Goal: Task Accomplishment & Management: Complete application form

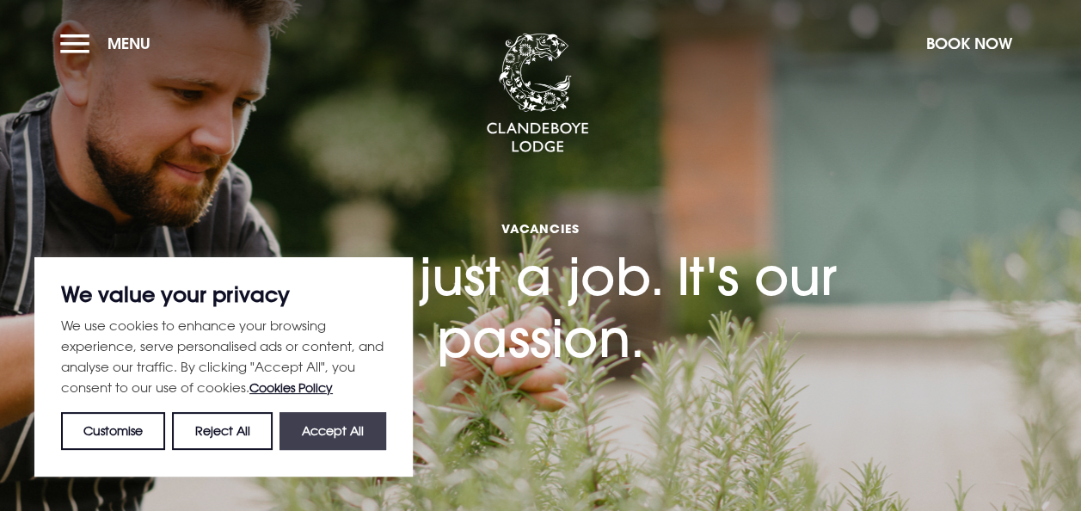
click at [353, 430] on button "Accept All" at bounding box center [332, 431] width 107 height 38
checkbox input "true"
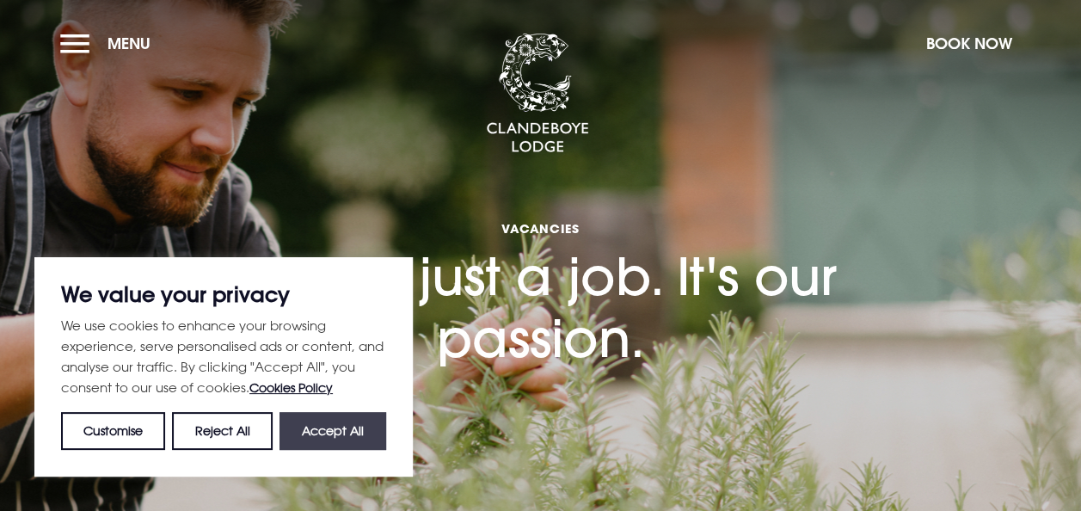
checkbox input "true"
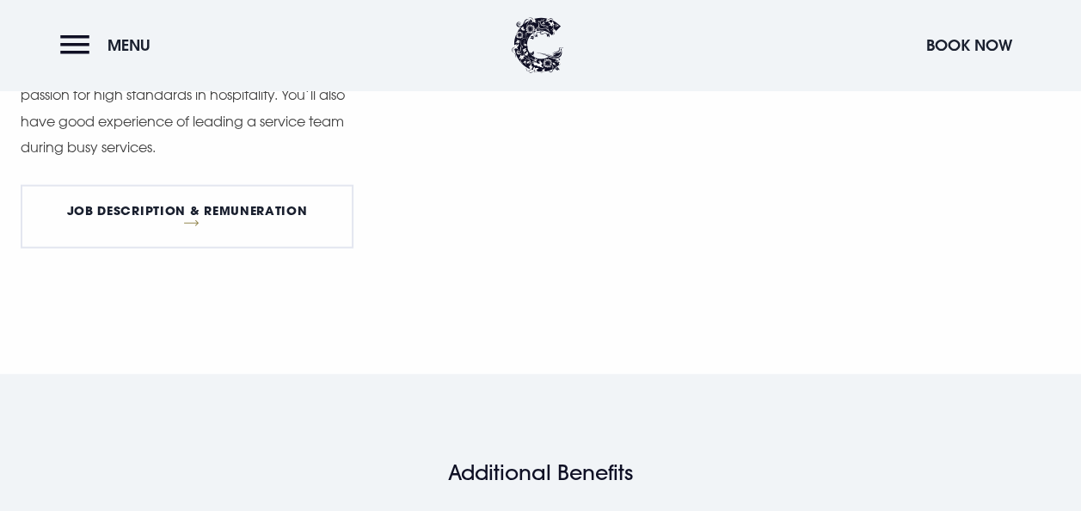
scroll to position [1903, 0]
click at [218, 212] on link "Job Description & Remuneration" at bounding box center [187, 215] width 333 height 64
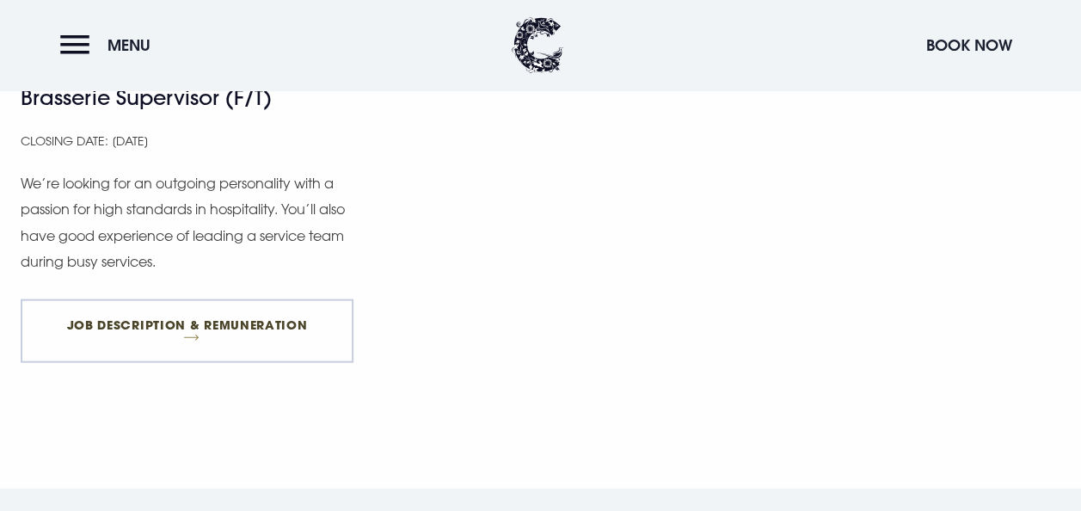
scroll to position [1789, 0]
click at [230, 322] on link "Job Description & Remuneration" at bounding box center [187, 330] width 333 height 64
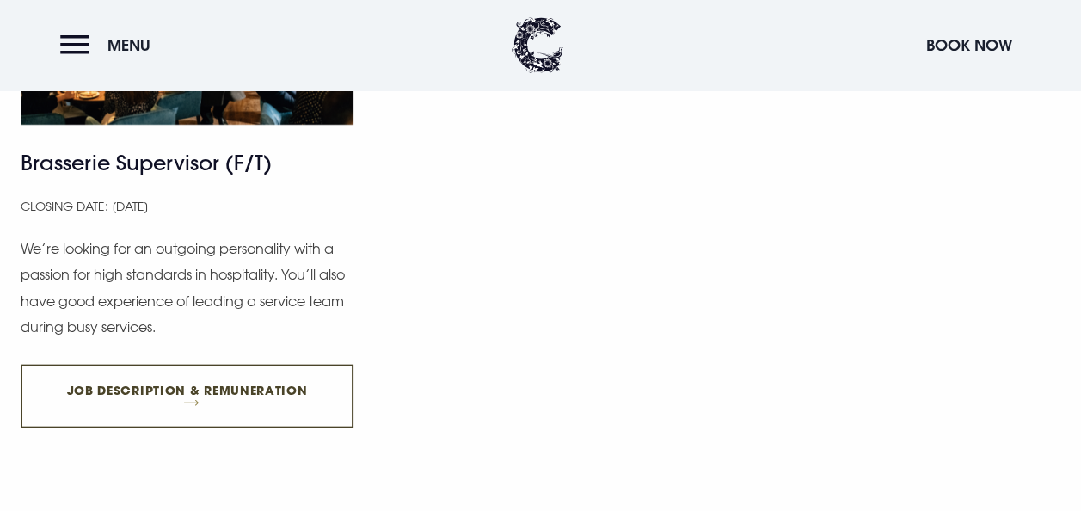
scroll to position [1720, 0]
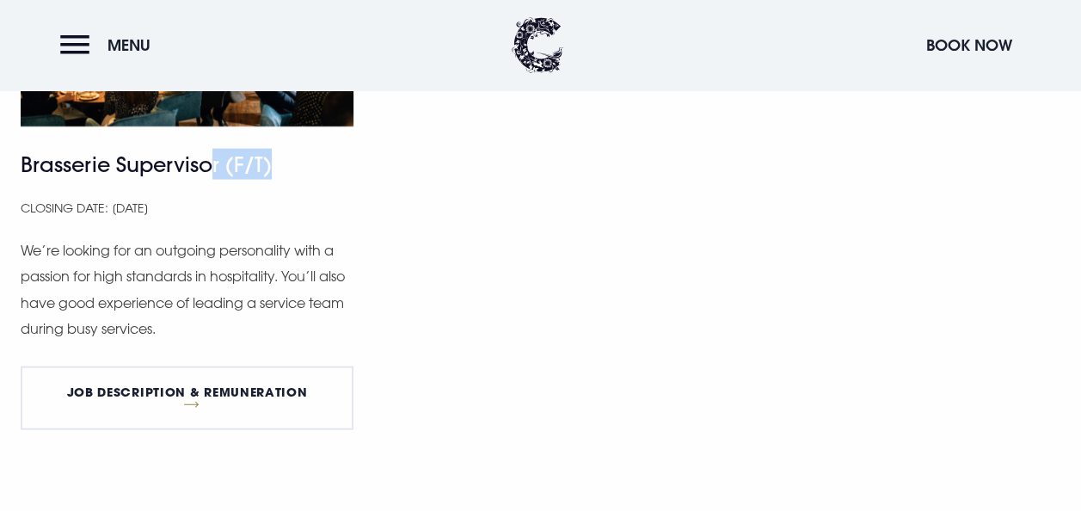
drag, startPoint x: 215, startPoint y: 163, endPoint x: 342, endPoint y: 171, distance: 127.5
click at [342, 171] on h4 "Brasserie Supervisor (F/T)" at bounding box center [187, 164] width 333 height 31
click at [346, 213] on p "Closing Date: [DATE]" at bounding box center [187, 208] width 333 height 23
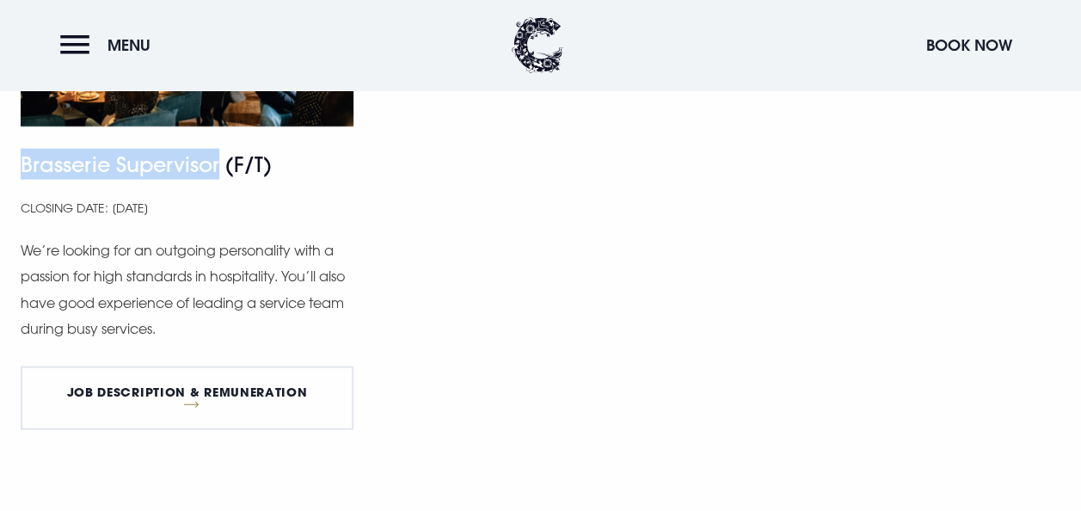
drag, startPoint x: 220, startPoint y: 163, endPoint x: 23, endPoint y: 170, distance: 197.1
click at [23, 170] on h4 "Brasserie Supervisor (F/T)" at bounding box center [187, 164] width 333 height 31
copy h4 "Brasserie Supervisor"
click at [165, 387] on link "Job Description & Remuneration" at bounding box center [187, 398] width 333 height 64
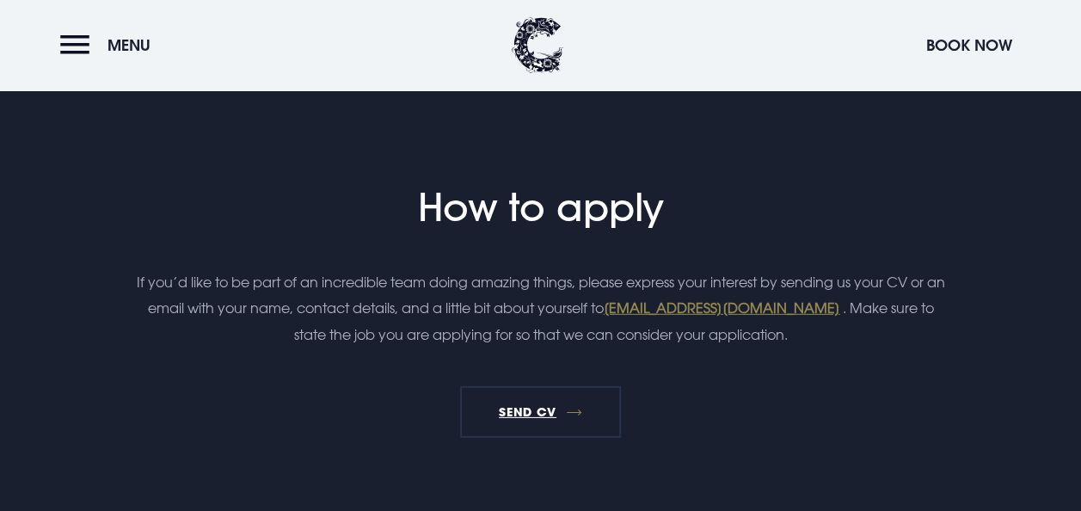
scroll to position [2614, 0]
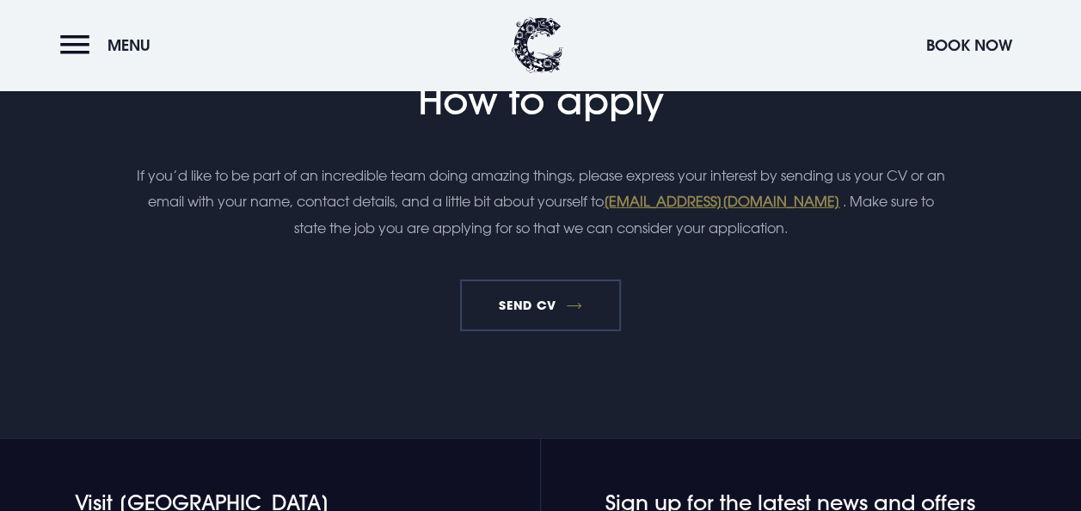
click at [530, 306] on link "Send CV" at bounding box center [541, 305] width 162 height 52
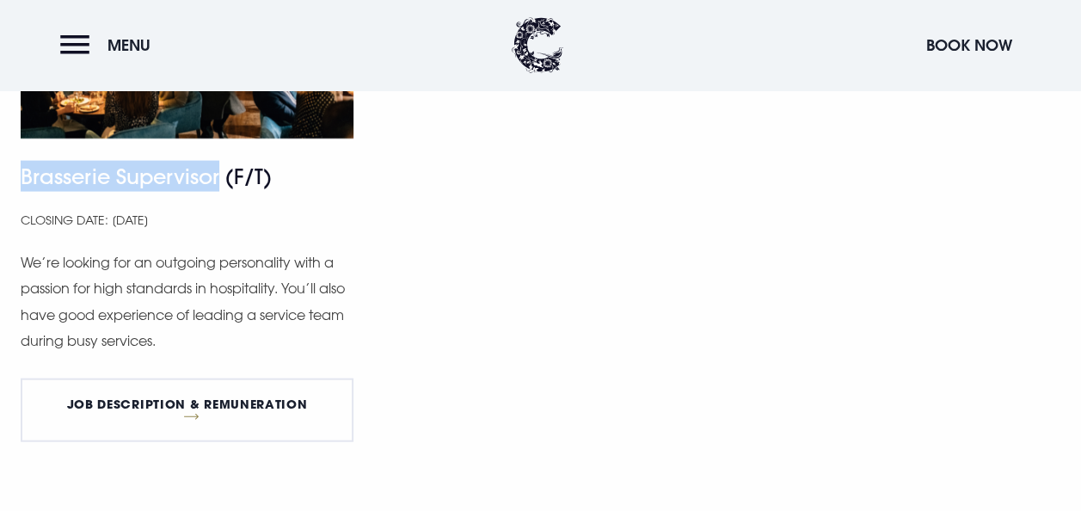
scroll to position [1674, 0]
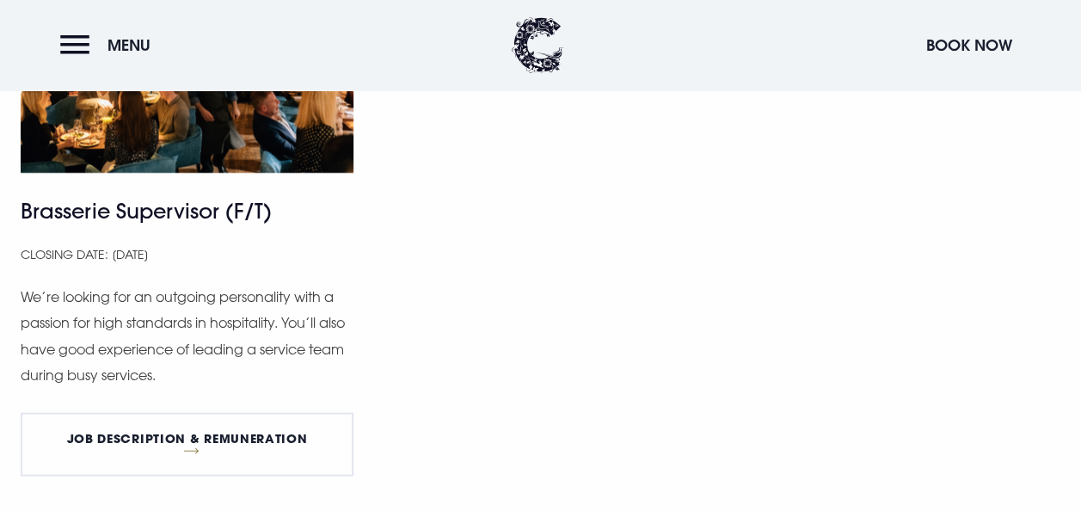
click at [349, 229] on div "Brasserie Supervisor (F/T) Closing Date: [DATE]’re looking for an outgoing pers…" at bounding box center [187, 220] width 333 height 539
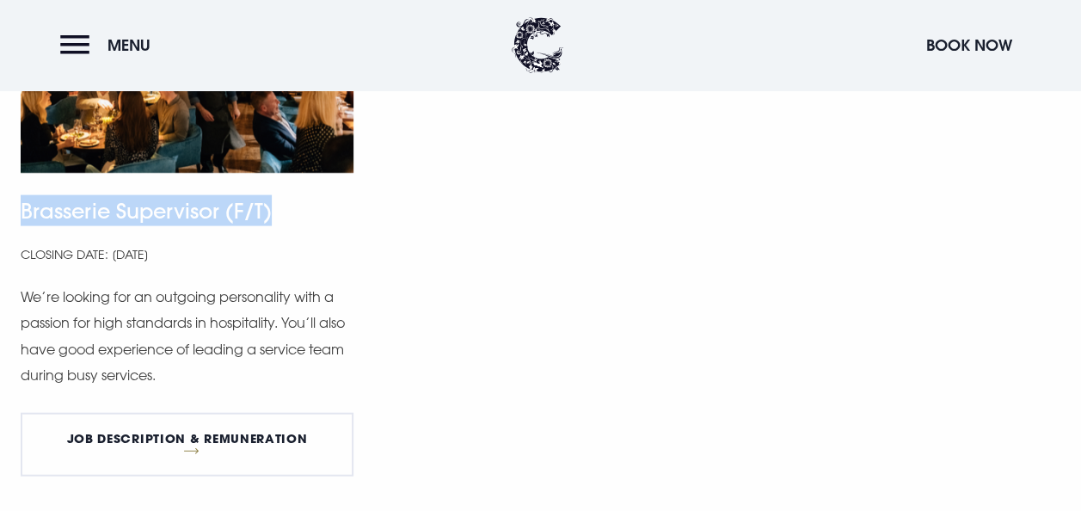
drag, startPoint x: 269, startPoint y: 206, endPoint x: 19, endPoint y: 211, distance: 250.3
copy h4 "Brasserie Supervisor (F/T)"
click at [294, 229] on div "Brasserie Supervisor (F/T) Closing Date: [DATE]’re looking for an outgoing pers…" at bounding box center [187, 220] width 333 height 539
drag, startPoint x: 221, startPoint y: 206, endPoint x: 25, endPoint y: 211, distance: 196.1
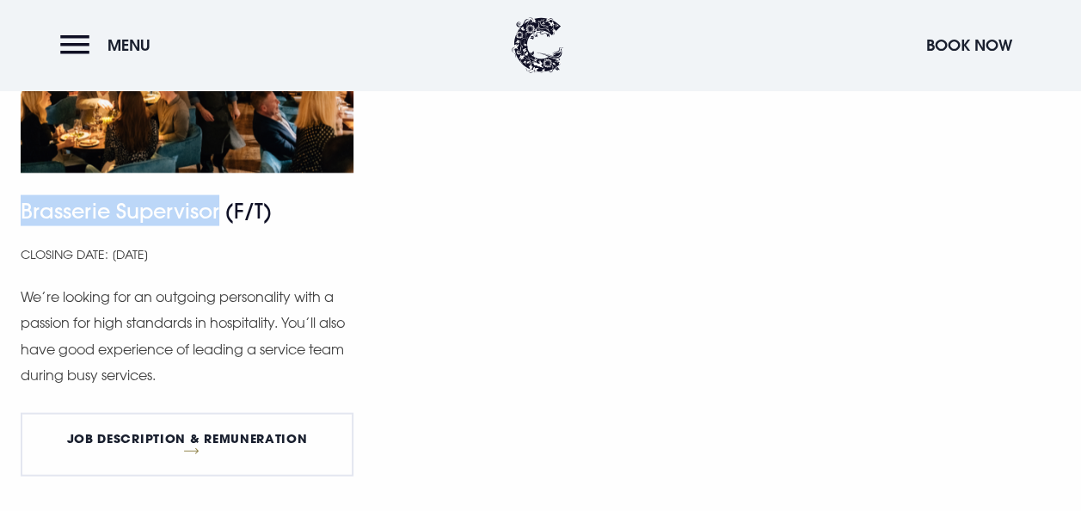
click at [25, 211] on h4 "Brasserie Supervisor (F/T)" at bounding box center [187, 210] width 333 height 31
copy h4 "Brasserie Supervisor"
